Goal: Check status: Check status

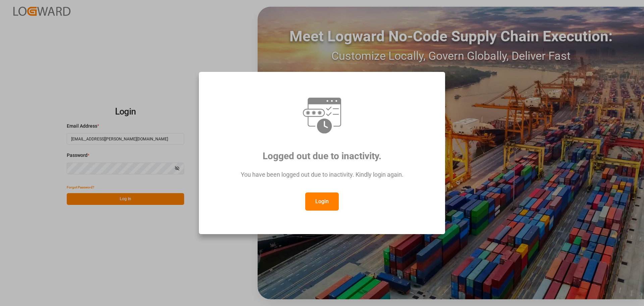
click at [319, 205] on button "Login" at bounding box center [322, 201] width 34 height 18
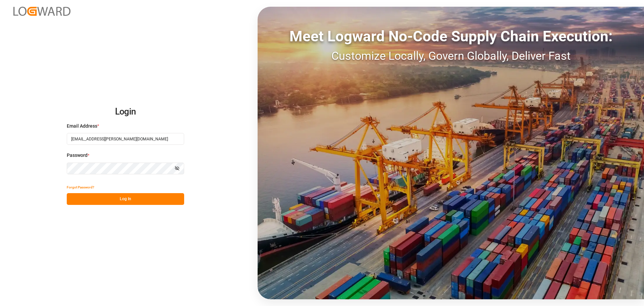
click at [94, 197] on button "Log In" at bounding box center [125, 199] width 117 height 12
type input "shyamala.mantha@jamindustries.com"
click at [110, 198] on button "Log In" at bounding box center [125, 199] width 117 height 12
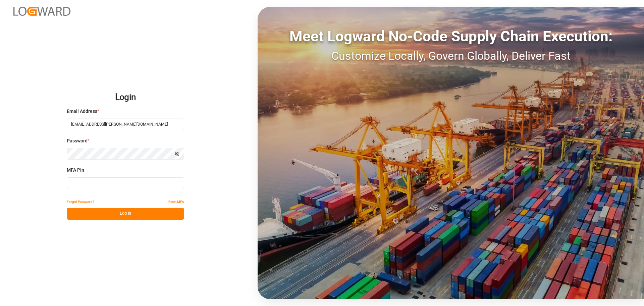
click at [92, 185] on input at bounding box center [125, 183] width 117 height 12
type input "675779"
click at [106, 211] on button "Log In" at bounding box center [125, 214] width 117 height 12
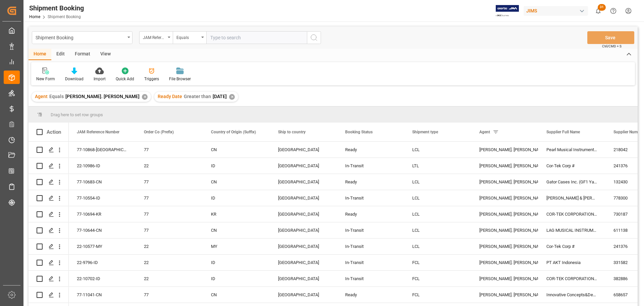
click at [102, 54] on div "View" at bounding box center [105, 54] width 20 height 11
click at [38, 77] on div "Default" at bounding box center [42, 79] width 13 height 6
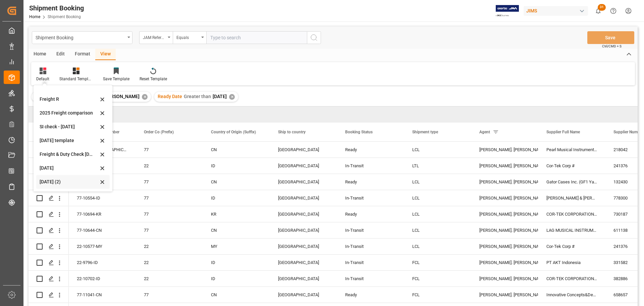
scroll to position [34, 0]
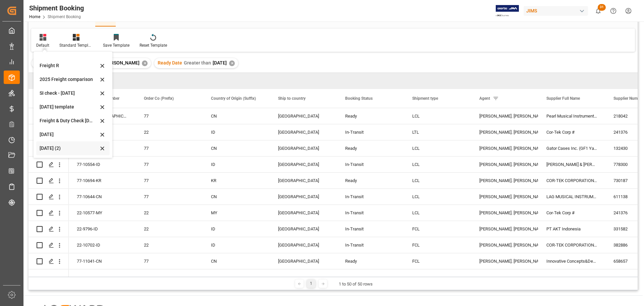
click at [49, 145] on div "Aug 2025 (2)" at bounding box center [69, 148] width 59 height 7
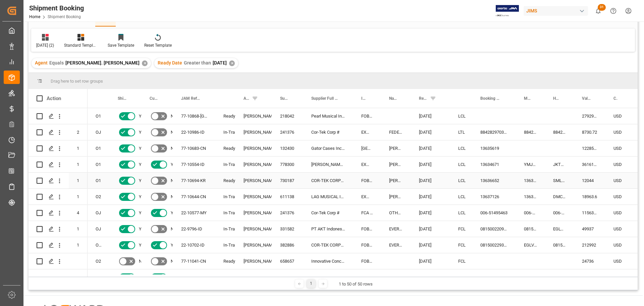
scroll to position [0, 0]
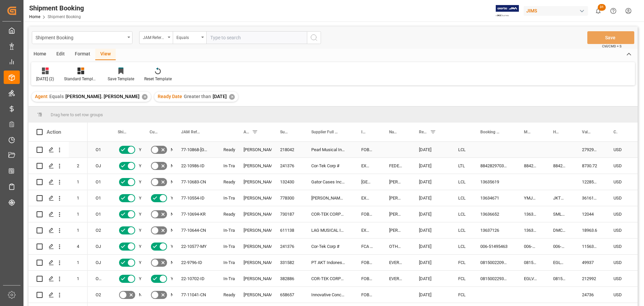
click at [191, 148] on div "77-10868-CN" at bounding box center [194, 150] width 42 height 16
click at [186, 182] on div "77-10683-CN" at bounding box center [194, 182] width 42 height 16
click at [490, 183] on div "13635619" at bounding box center [494, 182] width 44 height 16
click at [189, 180] on div "77-10683-CN" at bounding box center [194, 182] width 42 height 16
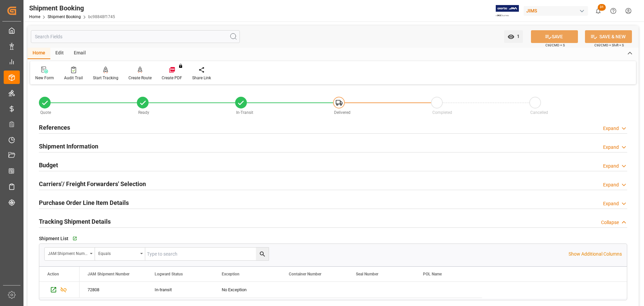
scroll to position [34, 0]
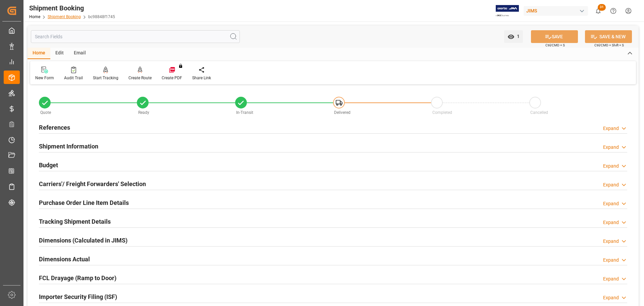
click at [67, 14] on link "Shipment Booking" at bounding box center [64, 16] width 33 height 5
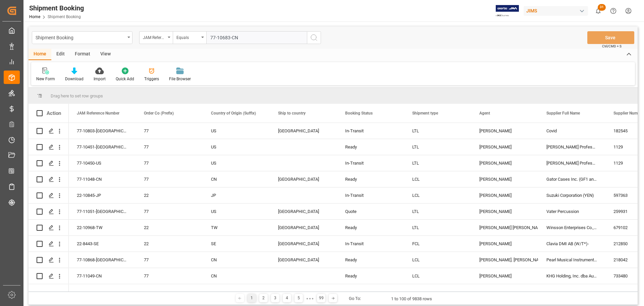
type input "77-10683-CN"
click at [316, 36] on icon "search button" at bounding box center [314, 38] width 8 height 8
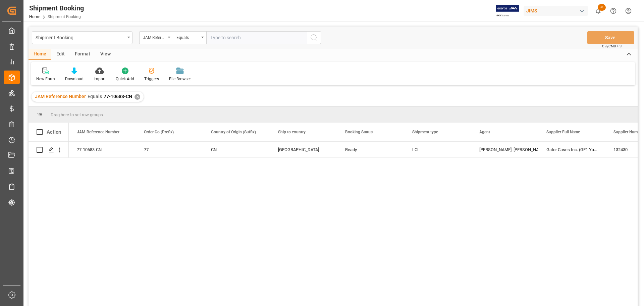
click at [106, 53] on div "View" at bounding box center [105, 54] width 20 height 11
click at [44, 75] on div "Default" at bounding box center [42, 74] width 23 height 15
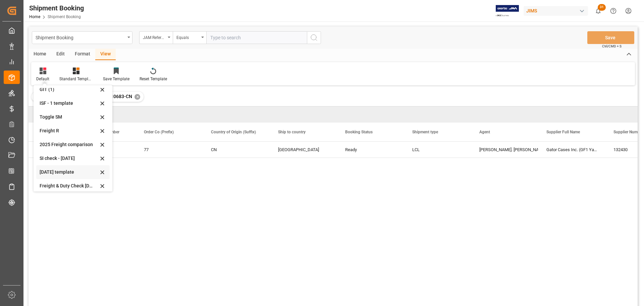
scroll to position [51, 0]
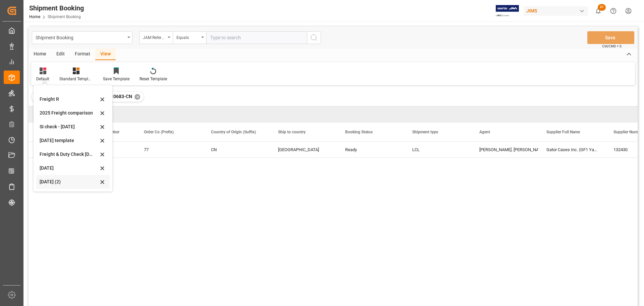
click at [50, 181] on div "Aug 2025 (2)" at bounding box center [69, 181] width 59 height 7
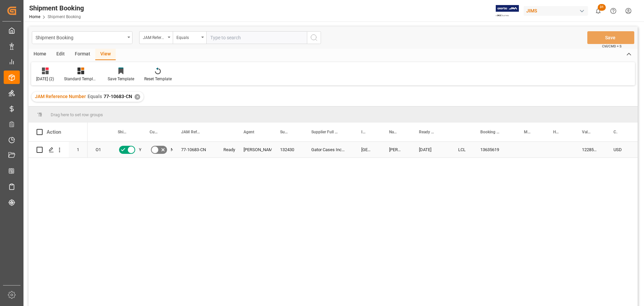
click at [483, 150] on div "13635619" at bounding box center [494, 150] width 44 height 16
drag, startPoint x: 515, startPoint y: 156, endPoint x: 523, endPoint y: 156, distance: 8.0
click at [554, 150] on div "Press SPACE to select this row." at bounding box center [559, 150] width 29 height 16
click at [555, 150] on input "Press SPACE to select this row." at bounding box center [559, 153] width 18 height 13
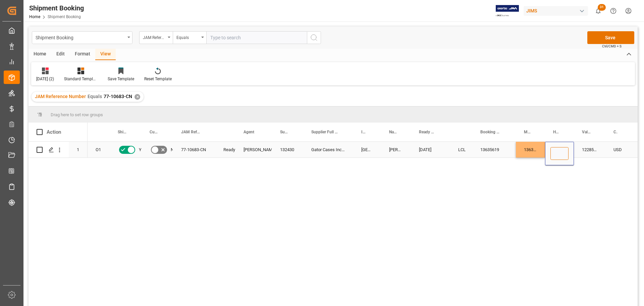
paste input "DMCNSY083278"
type input "DMCNSY083278"
click at [462, 151] on div "LCL" at bounding box center [461, 149] width 6 height 15
click at [615, 33] on button "Save" at bounding box center [610, 37] width 47 height 13
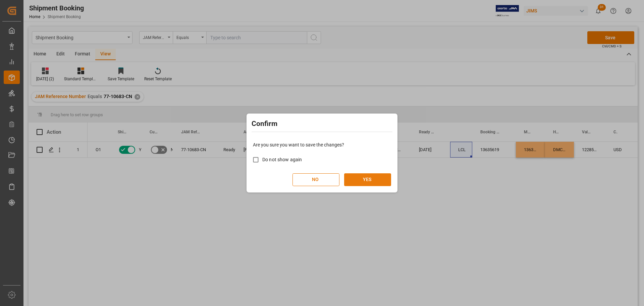
click at [373, 180] on button "YES" at bounding box center [367, 179] width 47 height 13
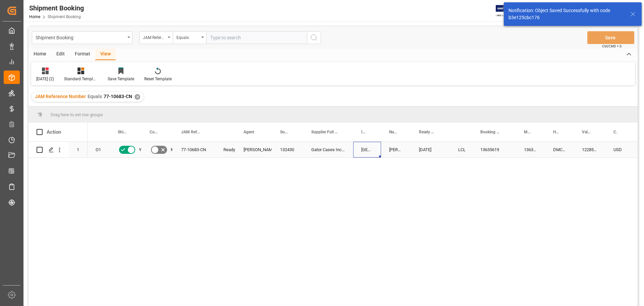
click at [373, 153] on div "[GEOGRAPHIC_DATA],[GEOGRAPHIC_DATA]" at bounding box center [367, 150] width 28 height 16
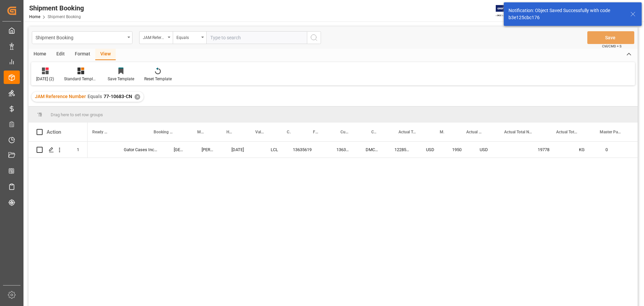
scroll to position [0, 327]
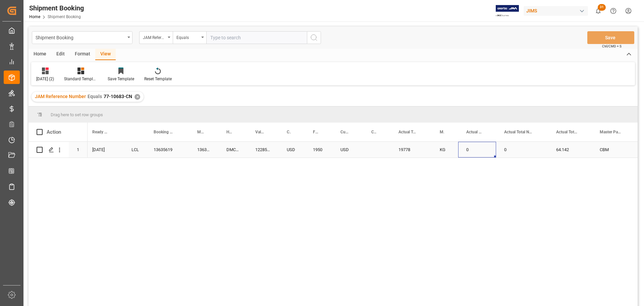
click at [469, 149] on div "0" at bounding box center [477, 150] width 38 height 16
drag, startPoint x: 477, startPoint y: 155, endPoint x: 454, endPoint y: 154, distance: 22.5
click at [456, 155] on div "Gator Cases Inc. (GF1 Yantian) EXW Columbia City,IN DELMAR 09-04-2025 LCL 13635…" at bounding box center [623, 150] width 1725 height 16
type input "126"
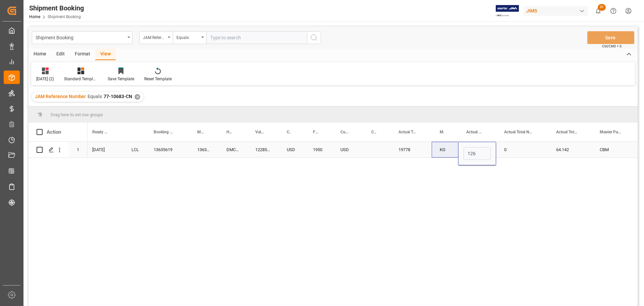
click at [378, 149] on div "Press SPACE to select this row." at bounding box center [376, 150] width 27 height 16
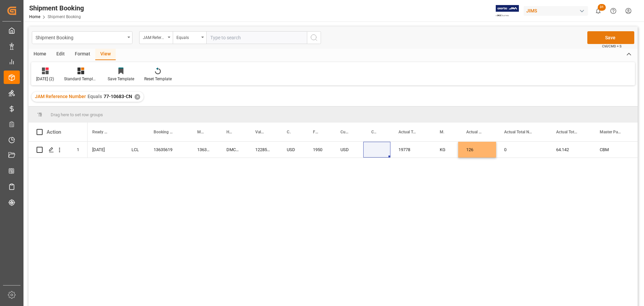
click at [597, 37] on button "Save" at bounding box center [610, 37] width 47 height 13
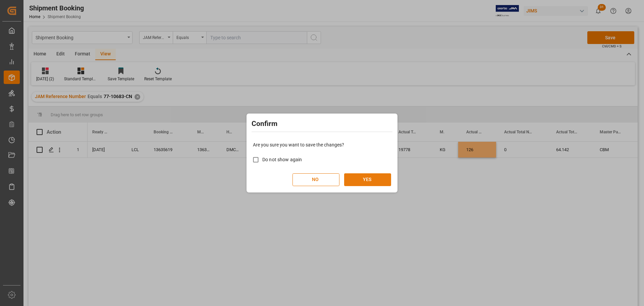
click at [357, 179] on button "YES" at bounding box center [367, 179] width 47 height 13
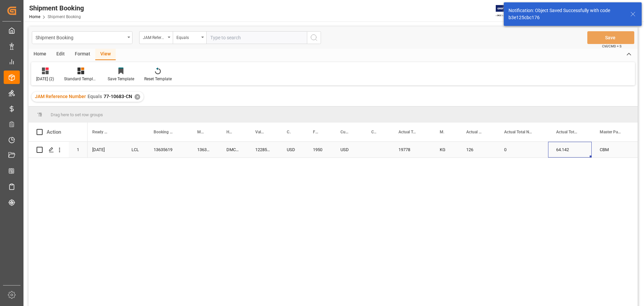
click at [569, 149] on div "64.142" at bounding box center [570, 150] width 44 height 16
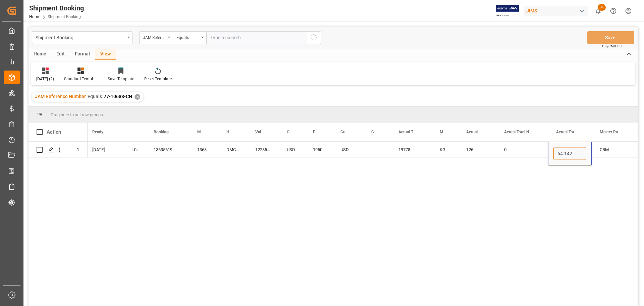
drag, startPoint x: 579, startPoint y: 155, endPoint x: 548, endPoint y: 161, distance: 32.1
click at [548, 161] on div "Gator Cases Inc. (GF1 Yantian) EXW Columbia City,IN DELMAR 09-04-2025 LCL 13635…" at bounding box center [363, 226] width 550 height 168
type input "20.713"
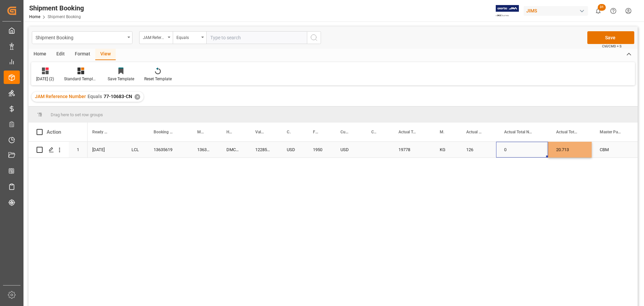
click at [520, 151] on div "0" at bounding box center [522, 150] width 52 height 16
click at [604, 36] on button "Save" at bounding box center [610, 37] width 47 height 13
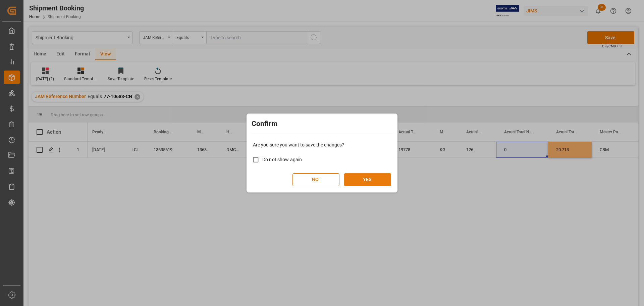
click at [381, 181] on button "YES" at bounding box center [367, 179] width 47 height 13
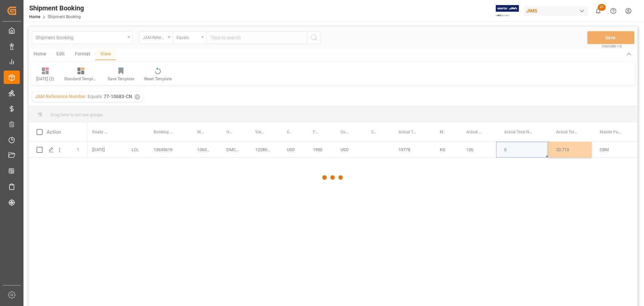
click at [430, 152] on div at bounding box center [333, 177] width 609 height 302
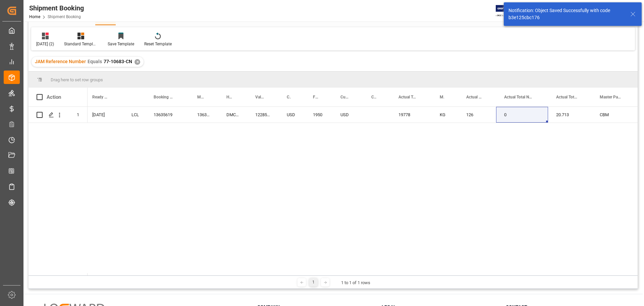
scroll to position [67, 0]
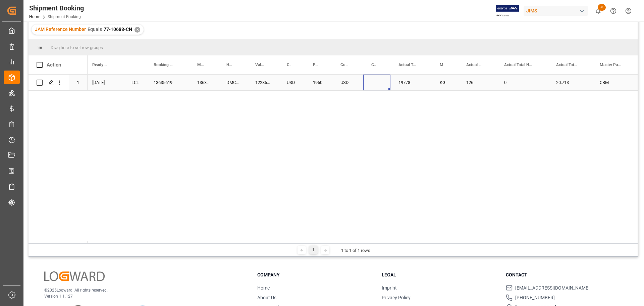
click at [375, 83] on div "Press SPACE to select this row." at bounding box center [376, 82] width 27 height 16
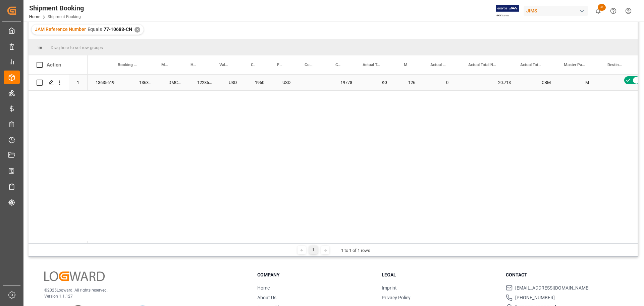
scroll to position [0, 216]
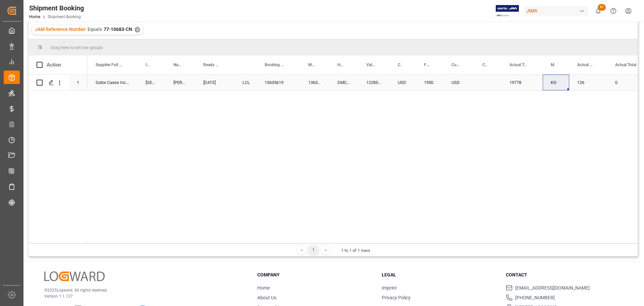
click at [511, 82] on div "19778" at bounding box center [521, 82] width 41 height 16
drag, startPoint x: 528, startPoint y: 87, endPoint x: 499, endPoint y: 83, distance: 28.8
type input "1208.4"
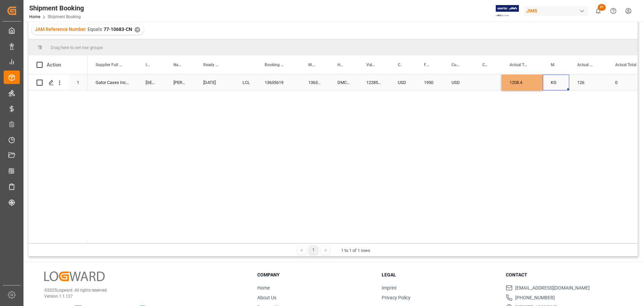
click at [562, 86] on div "KG" at bounding box center [556, 82] width 26 height 16
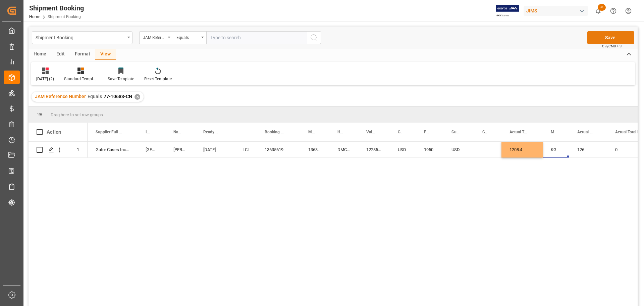
click at [609, 34] on button "Save" at bounding box center [610, 37] width 47 height 13
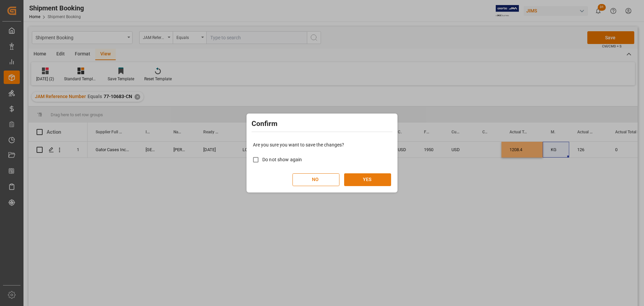
click at [377, 177] on button "YES" at bounding box center [367, 179] width 47 height 13
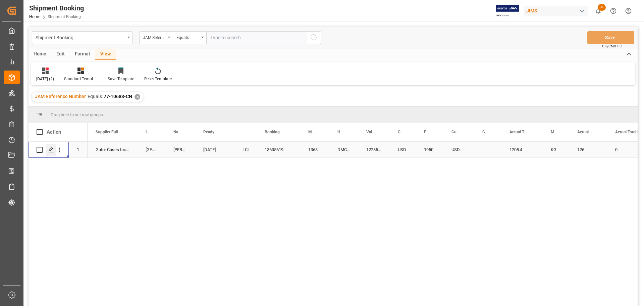
click at [51, 149] on icon "Press SPACE to select this row." at bounding box center [51, 149] width 5 height 5
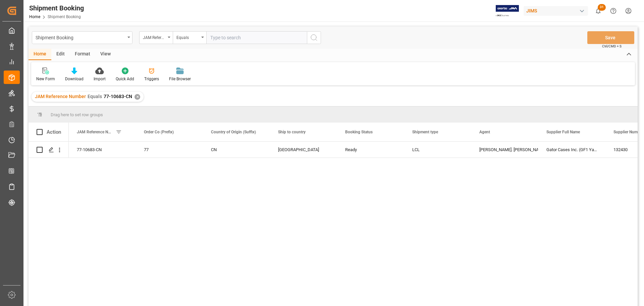
click at [101, 53] on div "View" at bounding box center [105, 54] width 20 height 11
click at [40, 77] on div "Default" at bounding box center [42, 79] width 13 height 6
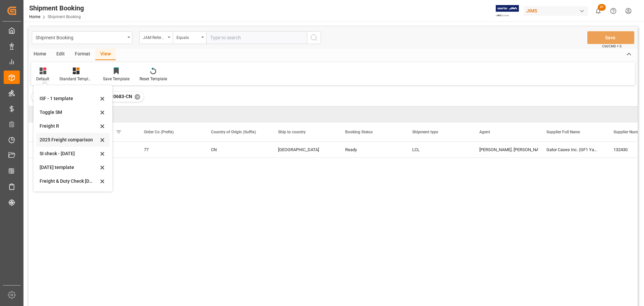
scroll to position [51, 0]
click at [57, 180] on div "Aug 2025 (2)" at bounding box center [69, 181] width 59 height 7
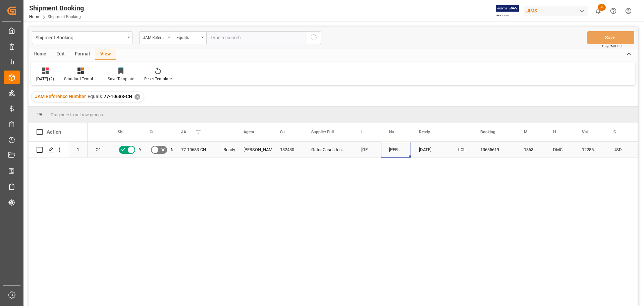
click at [398, 150] on div "DELMAR" at bounding box center [396, 150] width 30 height 16
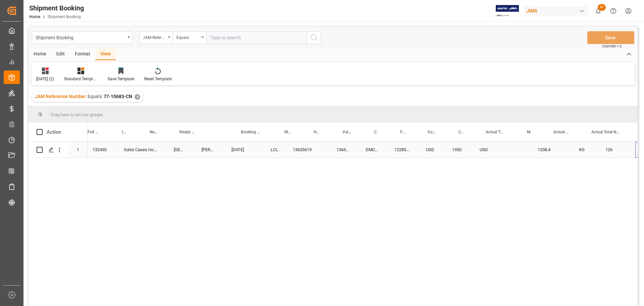
scroll to position [0, 239]
click at [399, 150] on div "1950" at bounding box center [406, 150] width 28 height 16
drag, startPoint x: 400, startPoint y: 156, endPoint x: 414, endPoint y: 157, distance: 13.9
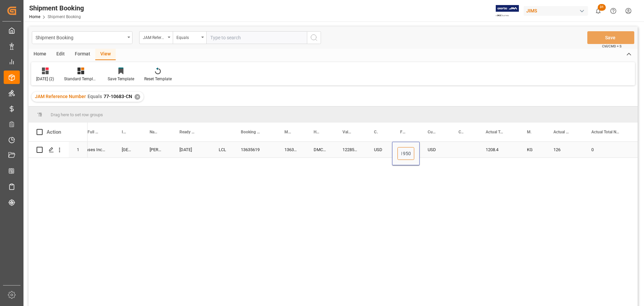
click at [414, 157] on input "1950" at bounding box center [405, 153] width 17 height 13
type input "2100"
click at [455, 149] on div "Press SPACE to select this row." at bounding box center [463, 150] width 27 height 16
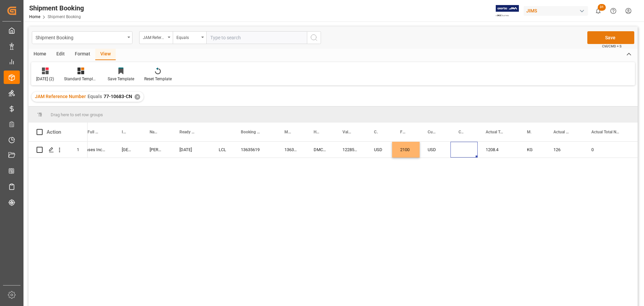
click at [596, 35] on button "Save" at bounding box center [610, 37] width 47 height 13
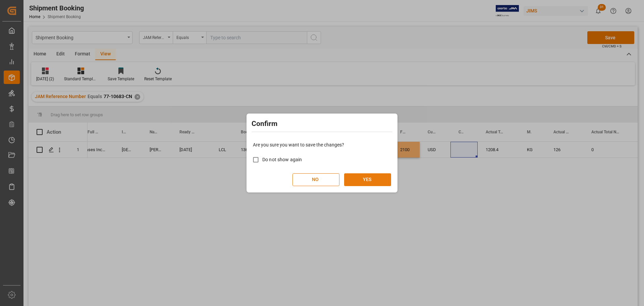
click at [361, 180] on button "YES" at bounding box center [367, 179] width 47 height 13
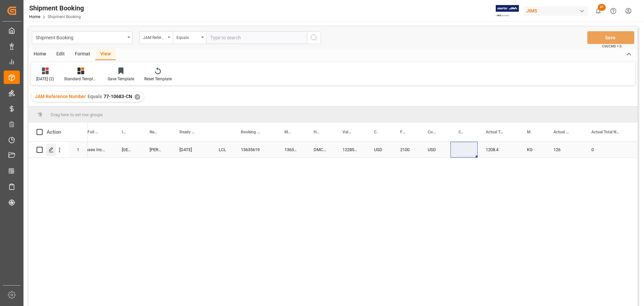
click at [51, 151] on icon "Press SPACE to select this row." at bounding box center [51, 149] width 5 height 5
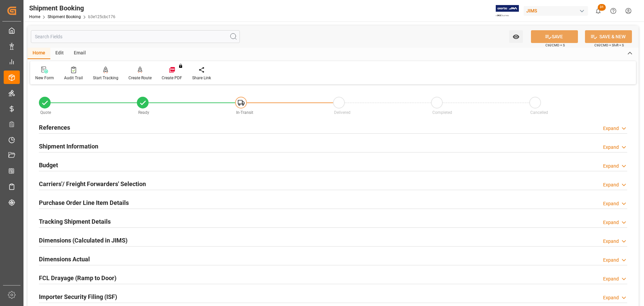
scroll to position [67, 0]
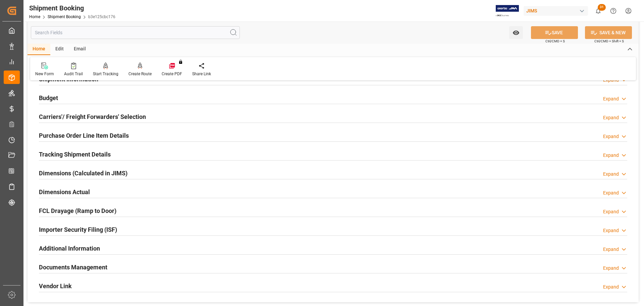
click at [85, 262] on h2 "Documents Management" at bounding box center [73, 266] width 68 height 9
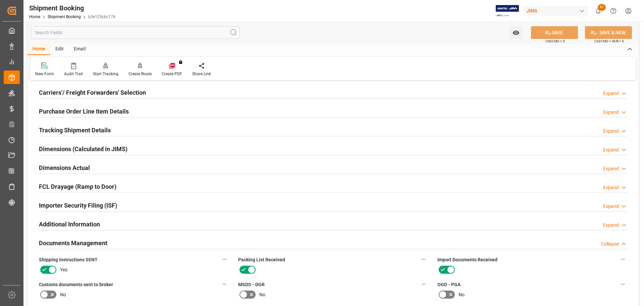
scroll to position [24, 0]
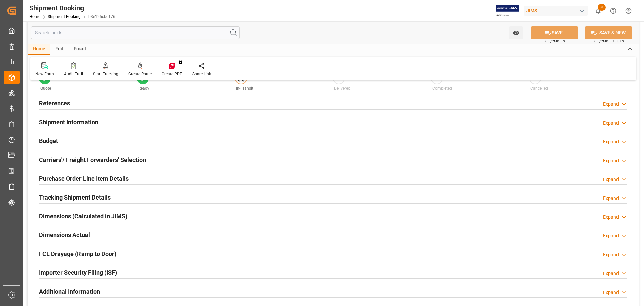
click at [68, 193] on h2 "Tracking Shipment Details" at bounding box center [75, 197] width 72 height 9
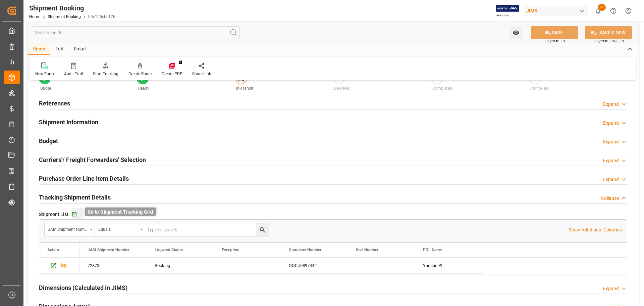
click at [76, 212] on icon "button" at bounding box center [74, 214] width 6 height 6
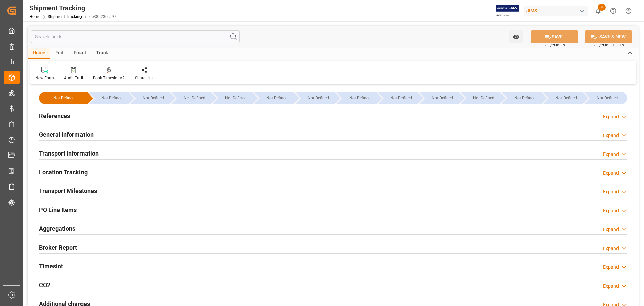
scroll to position [168, 0]
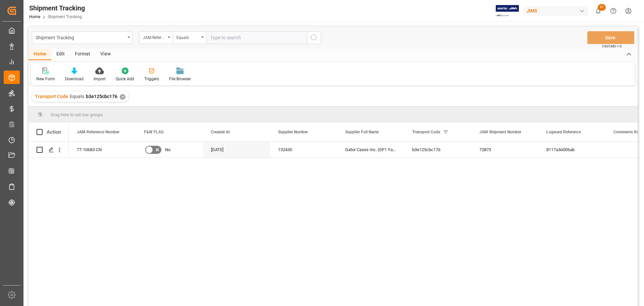
click at [105, 52] on div "View" at bounding box center [105, 54] width 20 height 11
click at [41, 72] on icon at bounding box center [43, 70] width 7 height 7
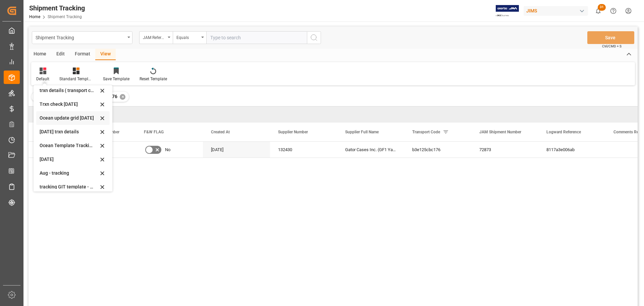
scroll to position [106, 0]
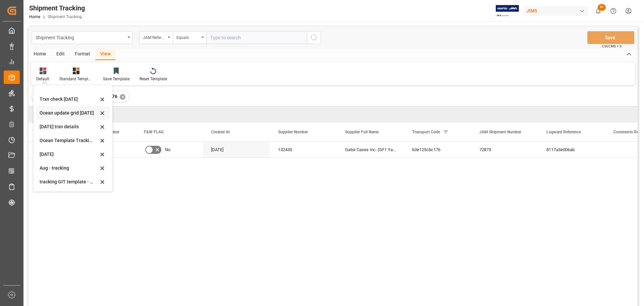
click at [51, 180] on div "tracking GIT template - Rev" at bounding box center [69, 181] width 59 height 7
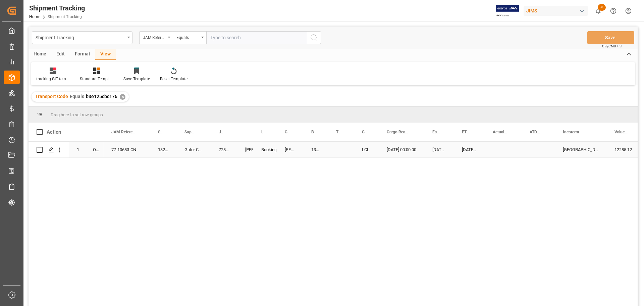
click at [315, 150] on div "13635619" at bounding box center [315, 150] width 25 height 16
drag, startPoint x: 327, startPoint y: 156, endPoint x: 345, endPoint y: 154, distance: 18.2
click at [604, 38] on button "Save" at bounding box center [610, 37] width 47 height 13
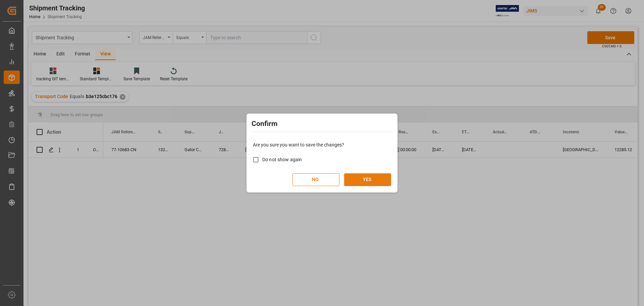
click at [374, 183] on button "YES" at bounding box center [367, 179] width 47 height 13
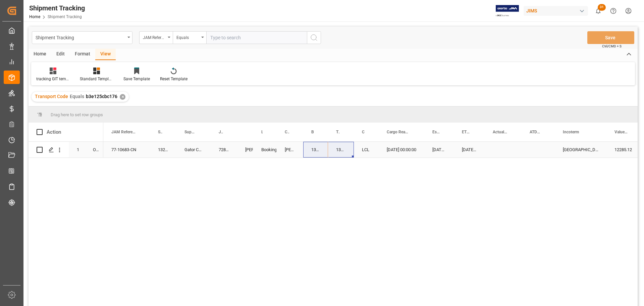
click at [117, 152] on div "77-10683-CN" at bounding box center [126, 150] width 47 height 16
click at [123, 149] on div "77-10683-CN" at bounding box center [126, 150] width 47 height 16
click at [506, 146] on div "Press SPACE to select this row." at bounding box center [503, 150] width 37 height 16
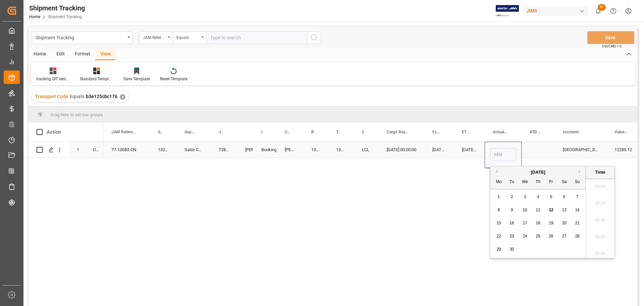
scroll to position [690, 0]
click at [552, 211] on span "12" at bounding box center [551, 209] width 4 height 5
type input "[DATE] 00:00"
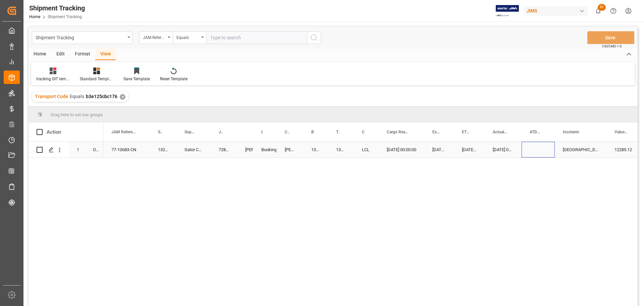
click at [544, 151] on div "Press SPACE to select this row." at bounding box center [538, 150] width 33 height 16
click at [504, 150] on div "09-12-2025 00:00:00" at bounding box center [503, 150] width 37 height 16
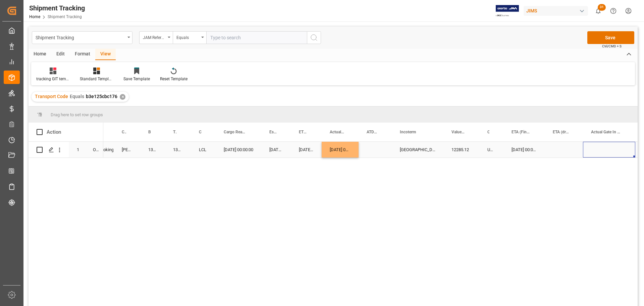
scroll to position [0, 213]
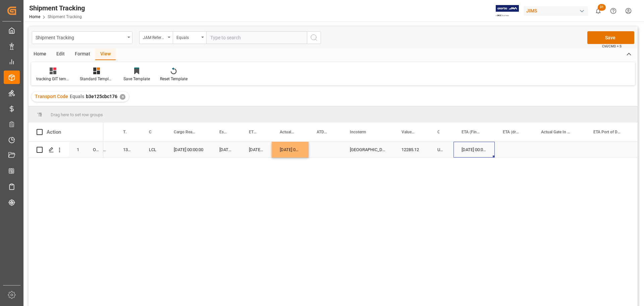
click at [465, 151] on div "10-30-2025 00:00:00" at bounding box center [473, 150] width 41 height 16
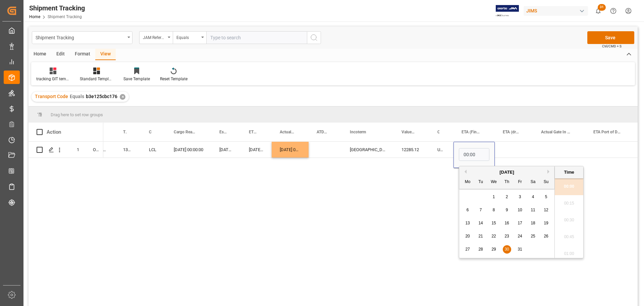
scroll to position [0, 0]
click at [548, 171] on button "Next Month" at bounding box center [549, 171] width 4 height 4
click at [464, 172] on button "Previous Month" at bounding box center [465, 171] width 4 height 4
click at [521, 222] on span "17" at bounding box center [520, 222] width 4 height 5
type input "10-17-2025 00:00"
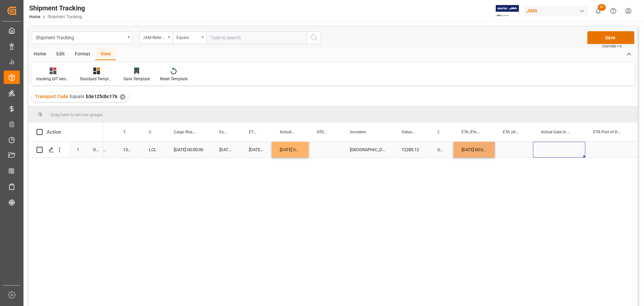
click at [542, 147] on div "Press SPACE to select this row." at bounding box center [559, 150] width 52 height 16
click at [606, 36] on button "Save" at bounding box center [610, 37] width 47 height 13
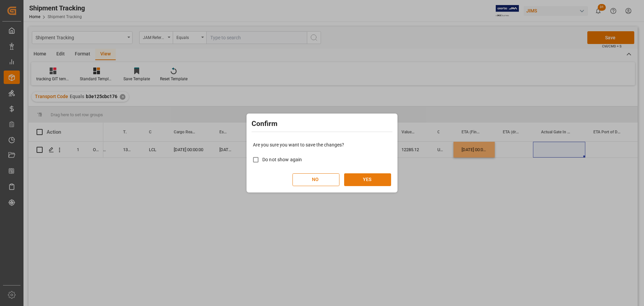
click at [365, 177] on button "YES" at bounding box center [367, 179] width 47 height 13
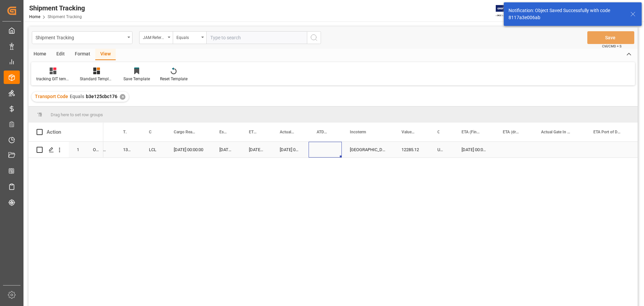
click at [324, 147] on div "Press SPACE to select this row." at bounding box center [325, 150] width 33 height 16
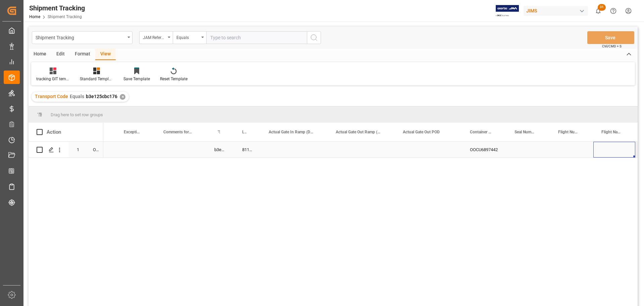
scroll to position [0, 995]
click at [446, 128] on div "Container Number" at bounding box center [433, 131] width 29 height 19
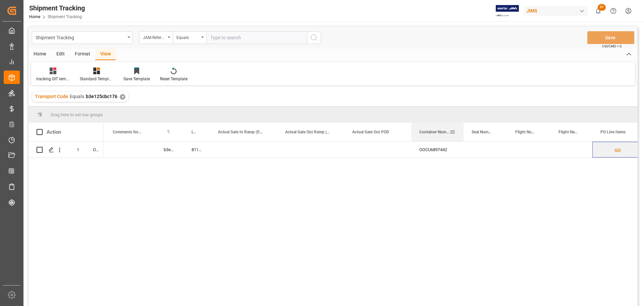
drag, startPoint x: 455, startPoint y: 128, endPoint x: 463, endPoint y: 128, distance: 7.7
click at [463, 128] on div at bounding box center [463, 131] width 3 height 19
click at [494, 145] on div "Press SPACE to select this row." at bounding box center [486, 150] width 44 height 16
click at [349, 157] on div "Press SPACE to select this row." at bounding box center [377, 150] width 67 height 16
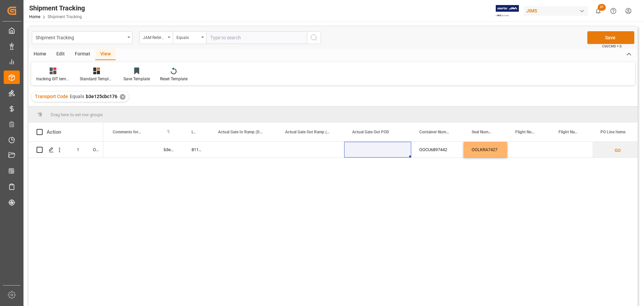
click at [611, 37] on button "Save" at bounding box center [610, 37] width 47 height 13
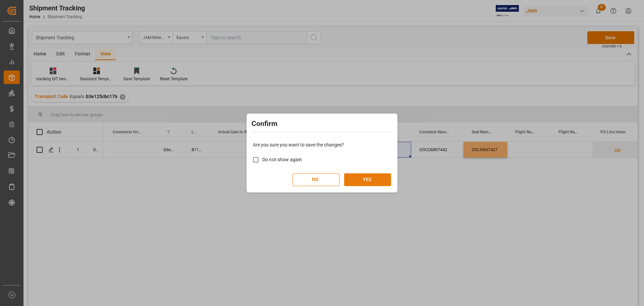
click at [352, 181] on button "YES" at bounding box center [367, 179] width 47 height 13
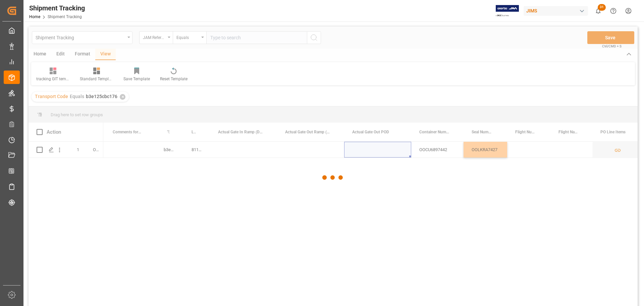
click at [250, 151] on div at bounding box center [333, 177] width 609 height 302
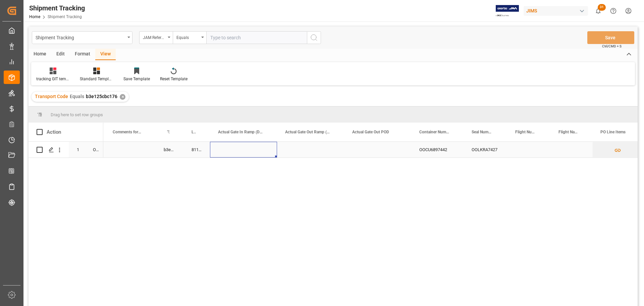
click at [255, 150] on div "Press SPACE to select this row." at bounding box center [243, 150] width 67 height 16
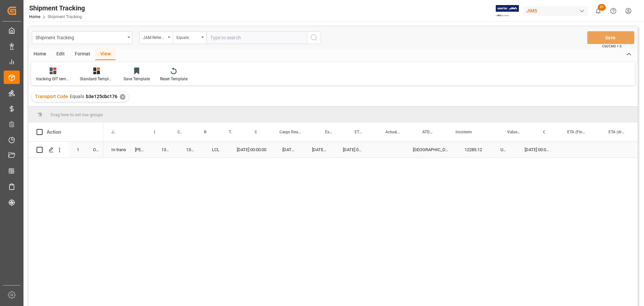
scroll to position [0, 0]
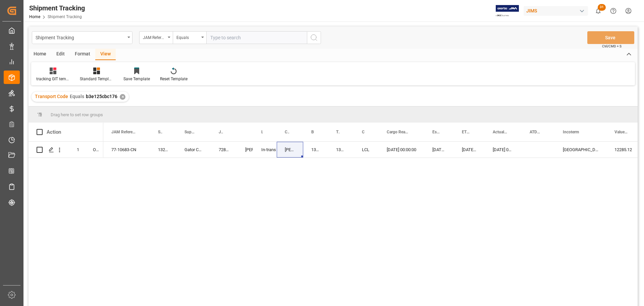
click at [145, 189] on div "10-17-2025 00:00:00 12285.12 USD EXW Columbia City,IN 09-12-2025 00:00:00 09-29…" at bounding box center [370, 226] width 534 height 168
click at [184, 213] on div "10-17-2025 00:00:00 12285.12 USD EXW Columbia City,IN 09-12-2025 00:00:00 09-29…" at bounding box center [370, 226] width 534 height 168
click at [312, 151] on div "13635619" at bounding box center [315, 150] width 25 height 16
click at [187, 148] on div "Gator Cases Inc. (GF1 Yantian)" at bounding box center [193, 150] width 34 height 16
click at [294, 206] on div "10-17-2025 00:00:00 12285.12 USD EXW Columbia City,IN 09-12-2025 00:00:00 09-29…" at bounding box center [370, 226] width 534 height 168
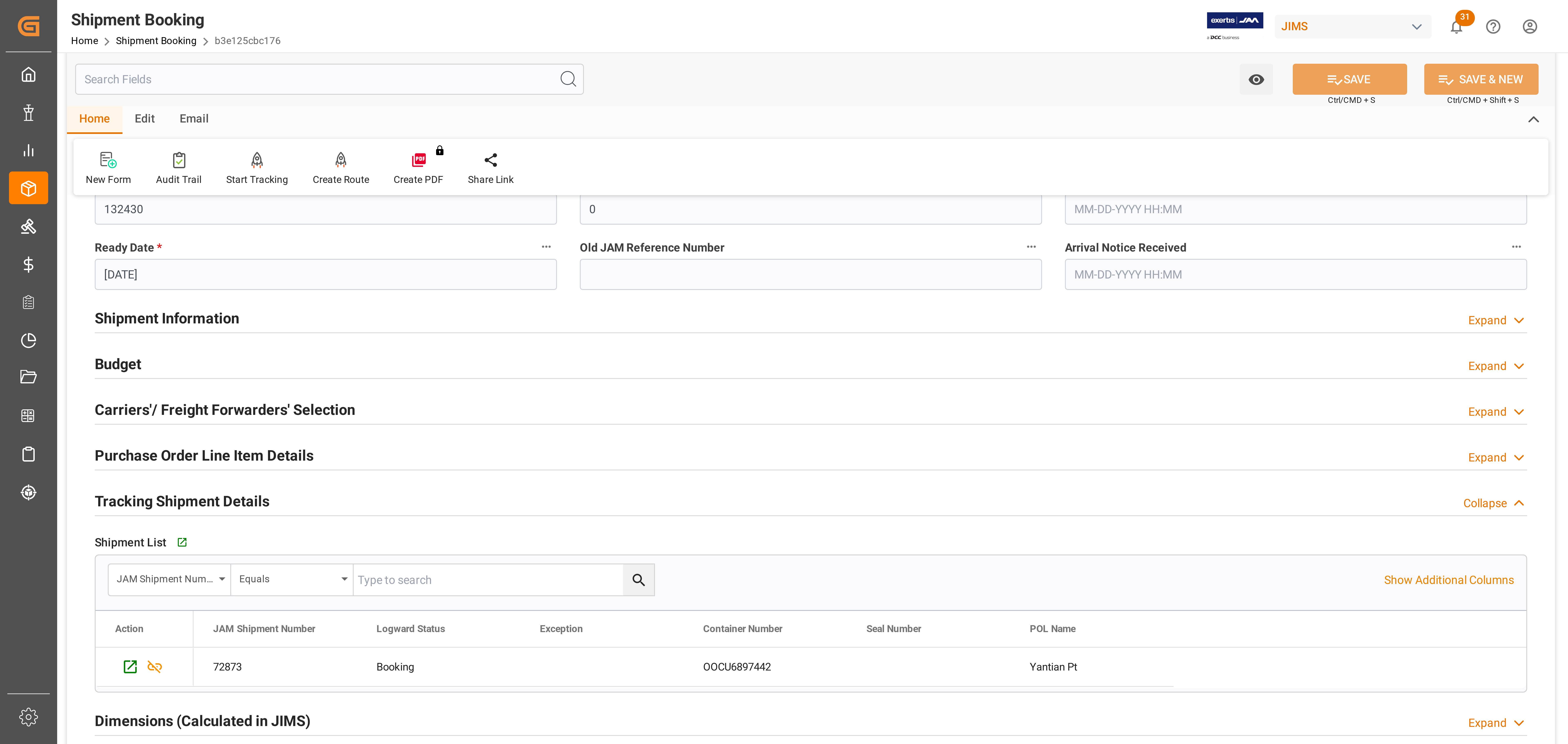
scroll to position [117, 0]
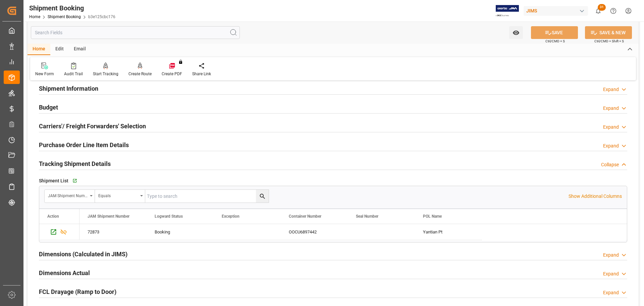
click at [61, 144] on h2 "Purchase Order Line Item Details" at bounding box center [84, 144] width 90 height 9
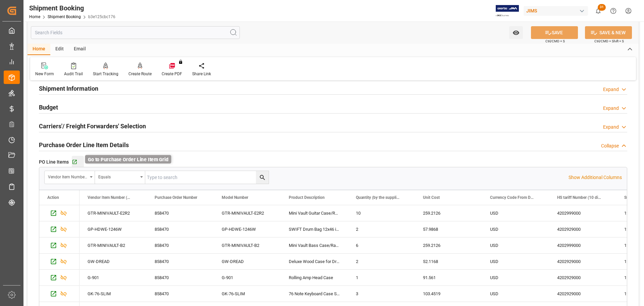
click at [75, 162] on icon "button" at bounding box center [75, 162] width 6 height 6
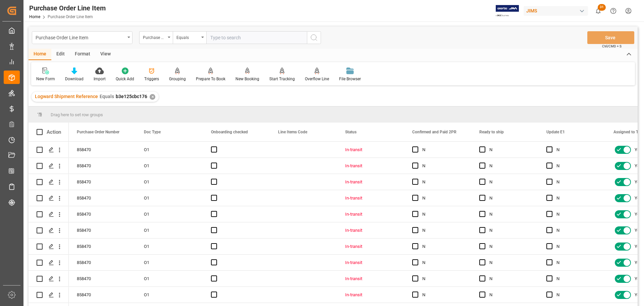
click at [102, 54] on div "View" at bounding box center [105, 54] width 20 height 11
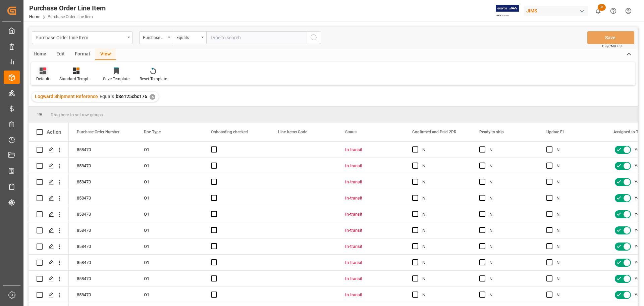
click at [41, 74] on icon at bounding box center [43, 70] width 7 height 7
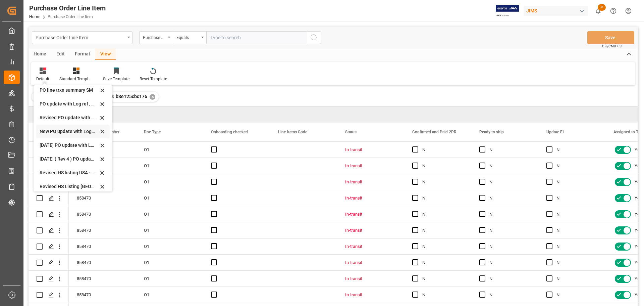
scroll to position [168, 0]
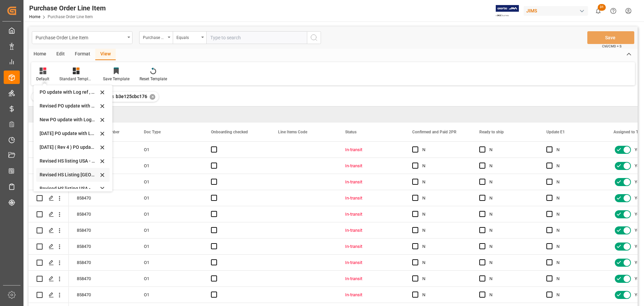
click at [53, 173] on div "Revised HS Listing [GEOGRAPHIC_DATA]" at bounding box center [69, 174] width 59 height 7
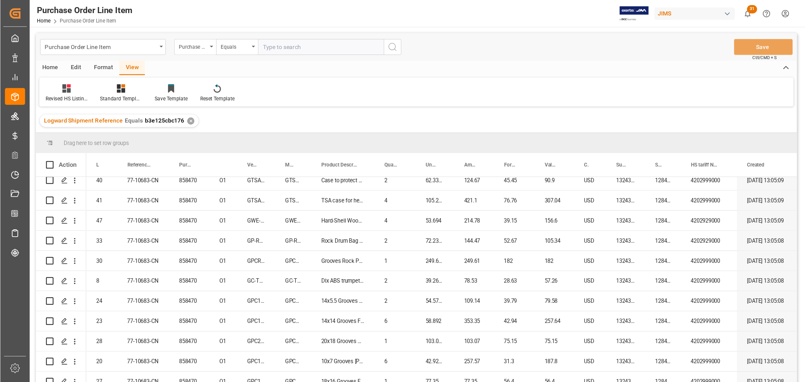
scroll to position [671, 0]
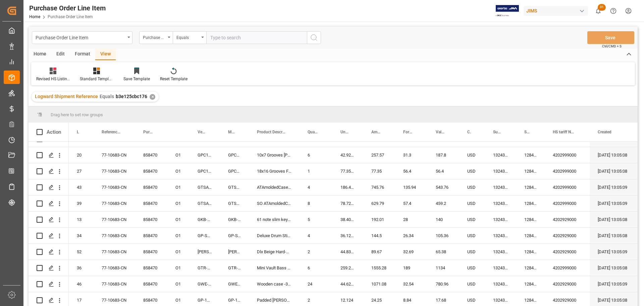
drag, startPoint x: 77, startPoint y: 149, endPoint x: 308, endPoint y: 318, distance: 286.5
click at [308, 305] on html "Created by potrace 1.15, written by [PERSON_NAME] [DATE]-[DATE] Created by potr…" at bounding box center [322, 153] width 644 height 306
click at [293, 249] on div "Dlx Beige Hard-Shell Wood Case" at bounding box center [274, 252] width 51 height 16
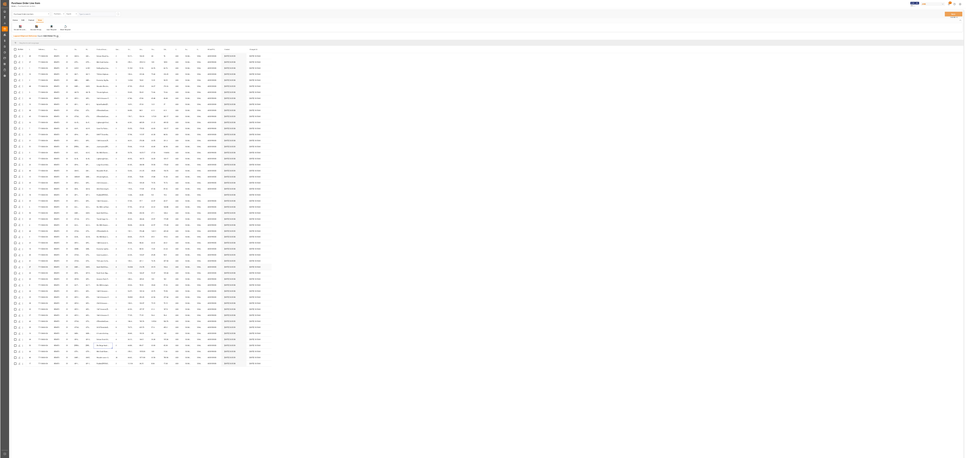
scroll to position [0, 0]
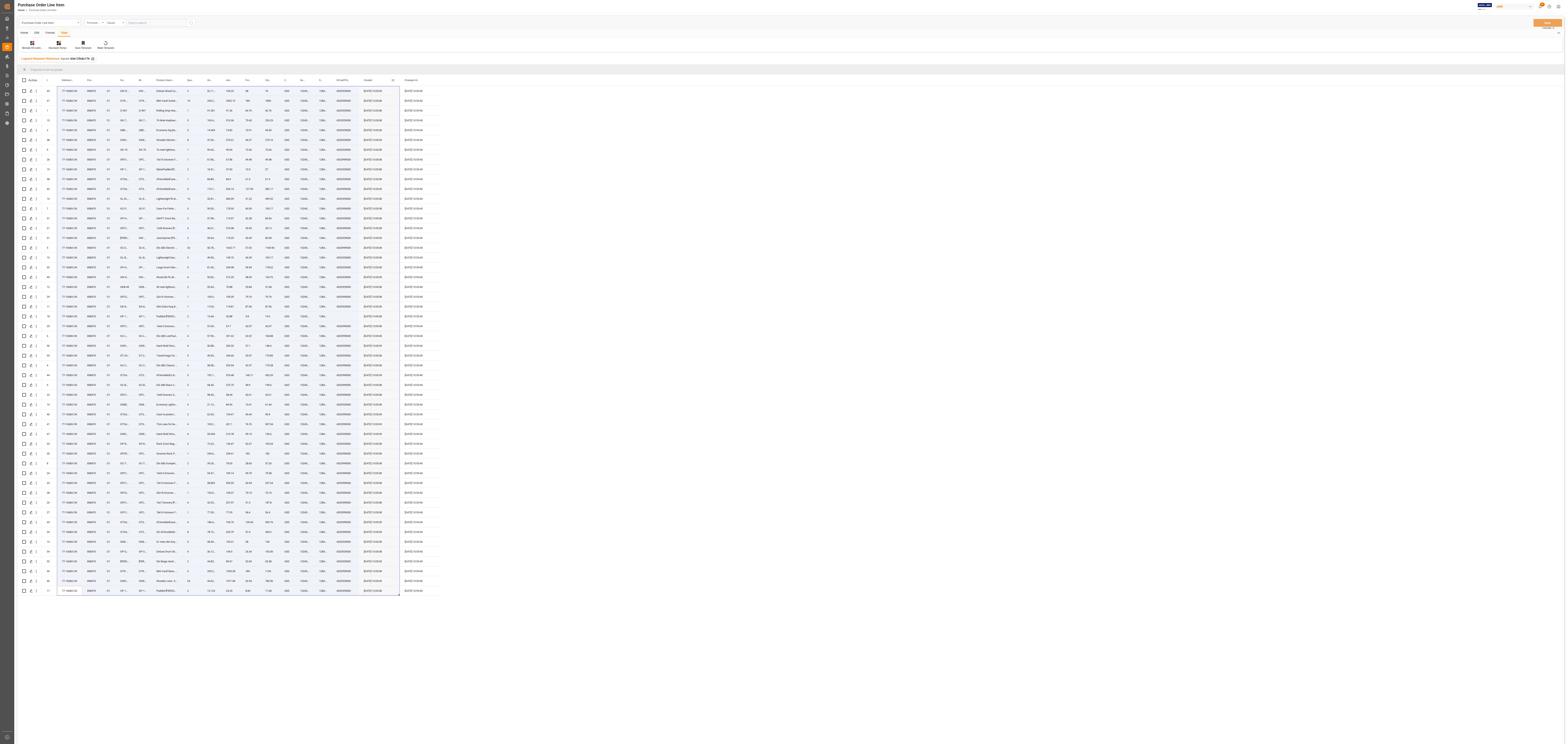
drag, startPoint x: 69, startPoint y: 592, endPoint x: 380, endPoint y: 80, distance: 599.1
click at [380, 80] on div "Action Purchase Order Number Doc Type Line Number O1 2" at bounding box center [791, 410] width 1547 height 672
drag, startPoint x: 52, startPoint y: 592, endPoint x: 393, endPoint y: 80, distance: 615.2
click at [392, 80] on div "Action Purchase Order Number Doc Type Line Number O1 2" at bounding box center [791, 410] width 1547 height 672
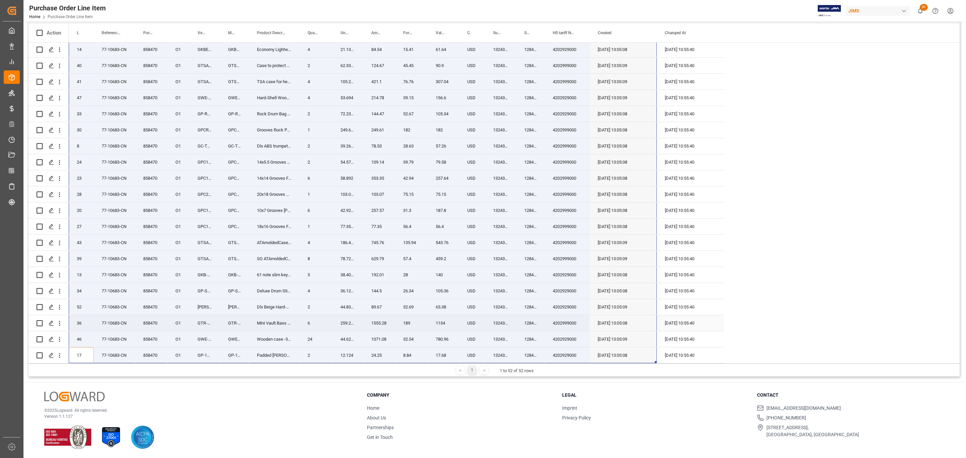
scroll to position [100, 0]
